Goal: Navigation & Orientation: Understand site structure

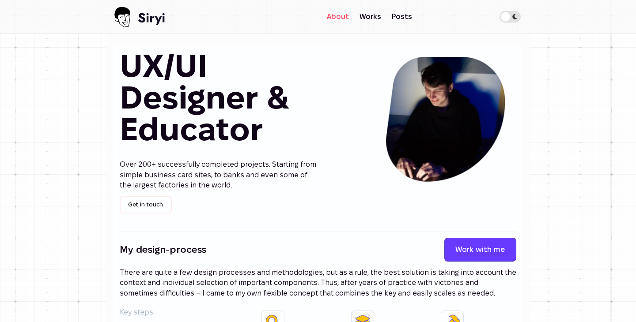
click at [345, 14] on link "About" at bounding box center [338, 17] width 33 height 18
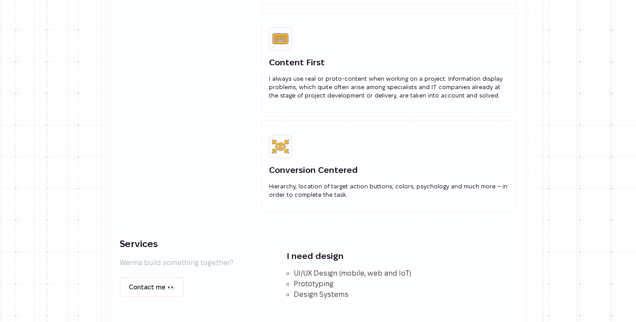
scroll to position [946, 0]
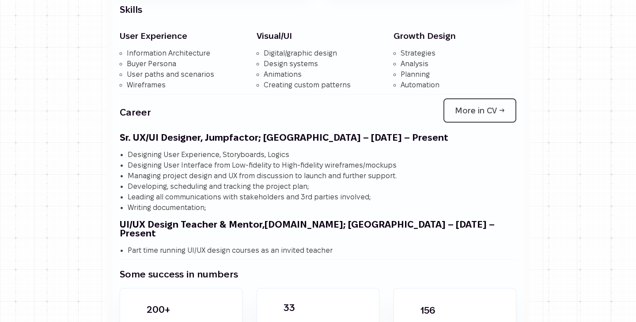
scroll to position [1240, 0]
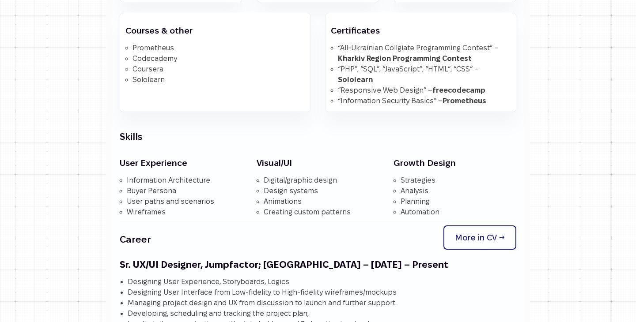
click at [488, 235] on link "More in CV ->" at bounding box center [479, 238] width 73 height 24
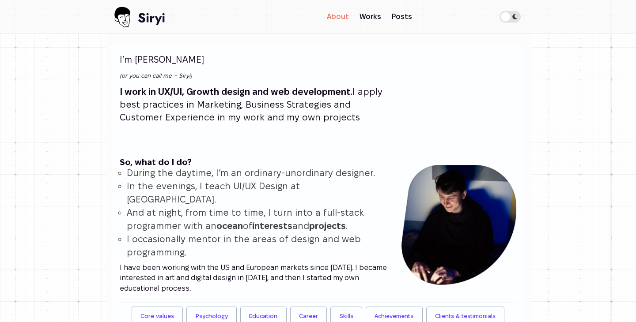
click at [138, 17] on img at bounding box center [141, 17] width 57 height 34
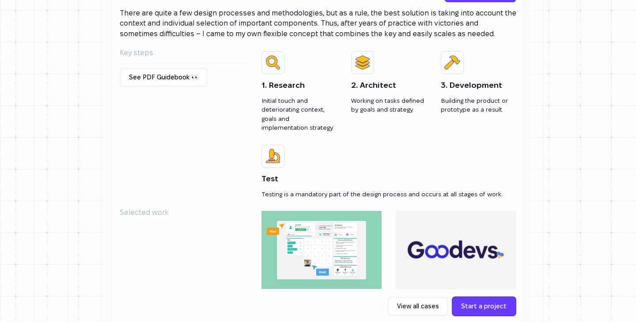
scroll to position [193, 0]
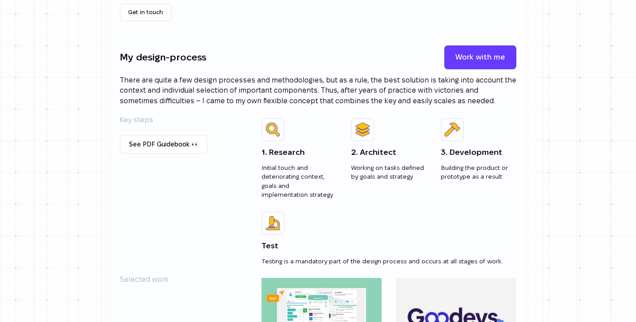
click at [455, 57] on link "Work with me" at bounding box center [480, 57] width 72 height 24
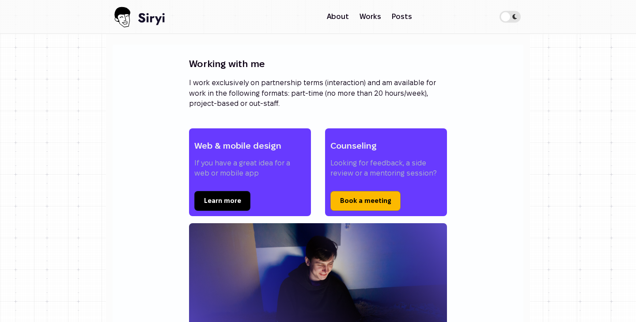
click at [386, 15] on link "Works" at bounding box center [370, 17] width 32 height 18
click at [401, 15] on link "Posts" at bounding box center [401, 17] width 31 height 18
